Goal: Check status: Check status

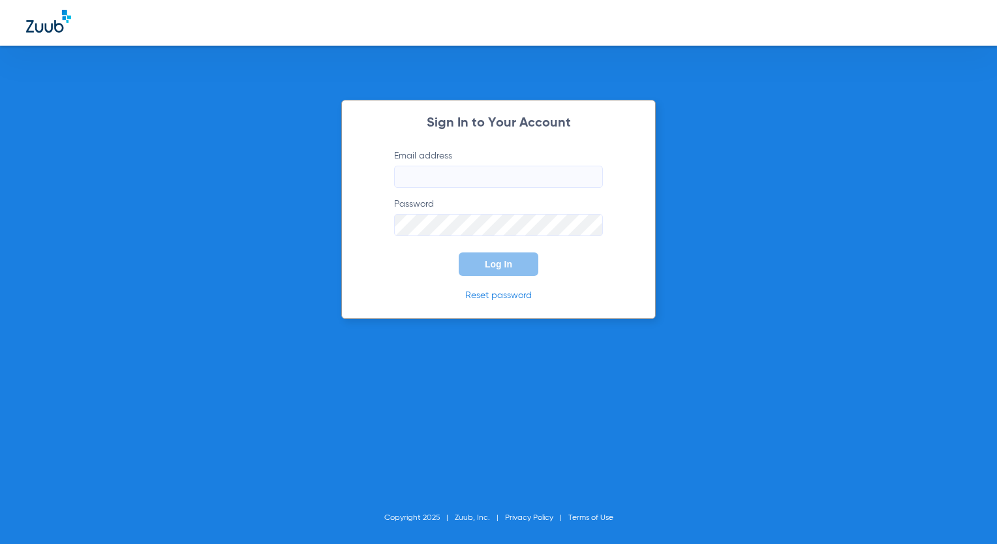
type input "[EMAIL_ADDRESS][DOMAIN_NAME]"
click at [502, 264] on span "Log In" at bounding box center [498, 264] width 27 height 10
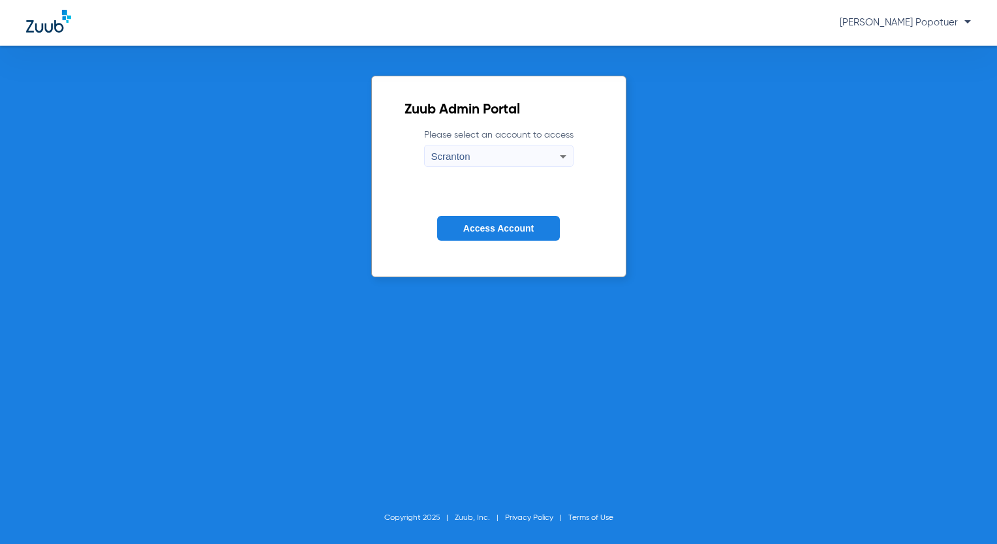
click at [535, 158] on div "Scranton" at bounding box center [495, 156] width 128 height 22
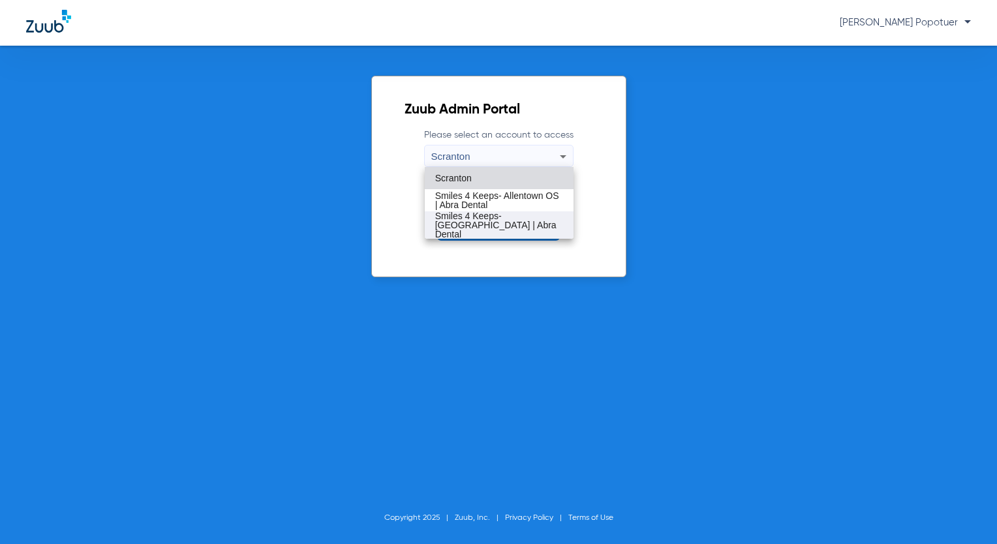
click at [543, 219] on span "Smiles 4 Keeps- [GEOGRAPHIC_DATA] | Abra Dental" at bounding box center [499, 224] width 128 height 27
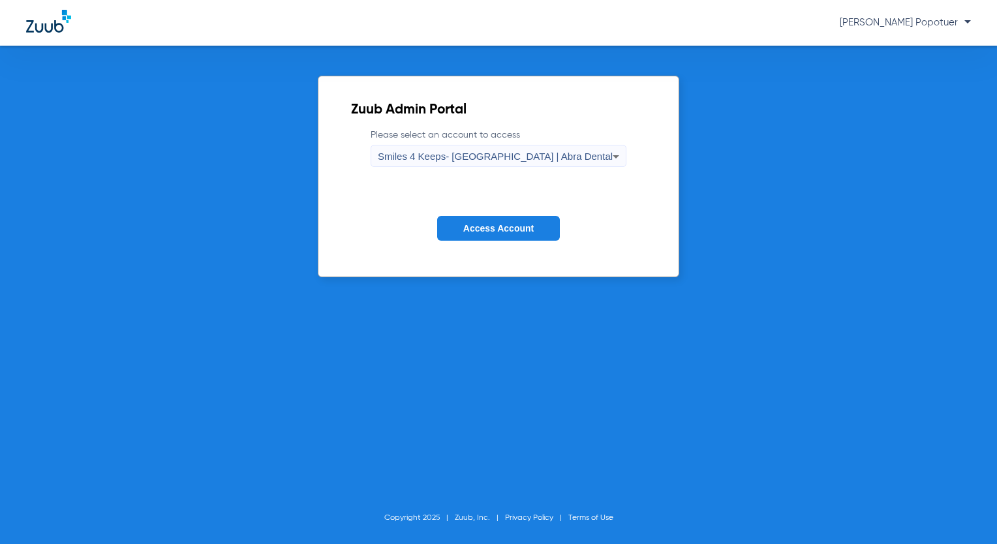
click at [543, 219] on button "Access Account" at bounding box center [498, 228] width 123 height 25
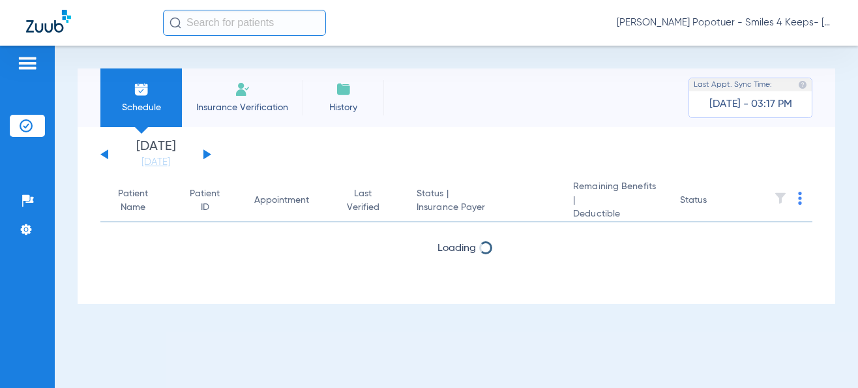
click at [199, 20] on input "text" at bounding box center [244, 23] width 163 height 26
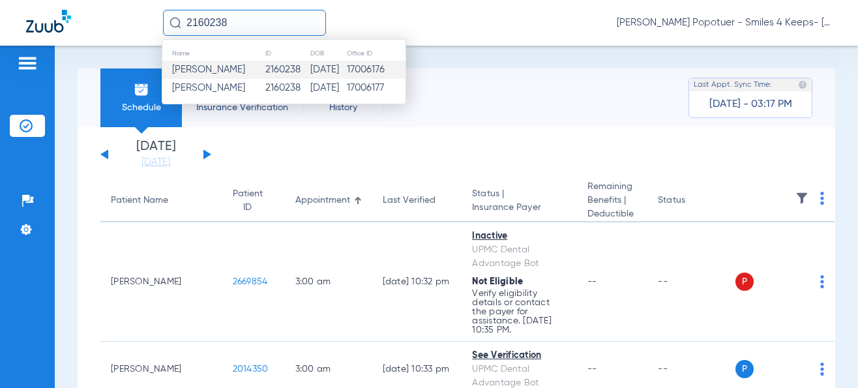
type input "2160238"
click at [265, 70] on td "2160238" at bounding box center [287, 70] width 45 height 18
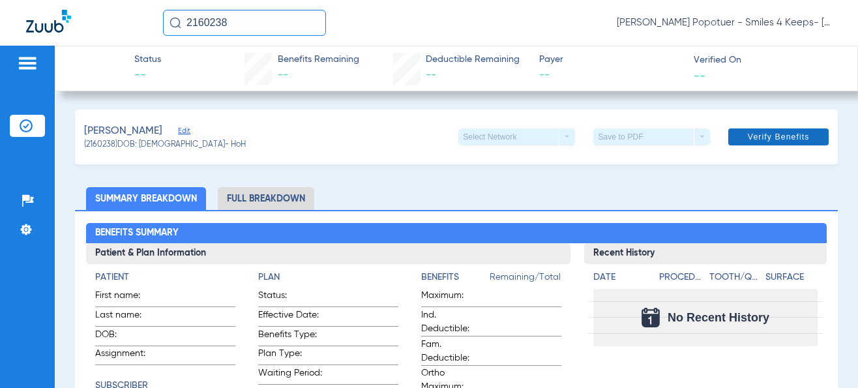
click at [794, 136] on span "Verify Benefits" at bounding box center [779, 137] width 62 height 10
